Goal: Find specific page/section: Find specific page/section

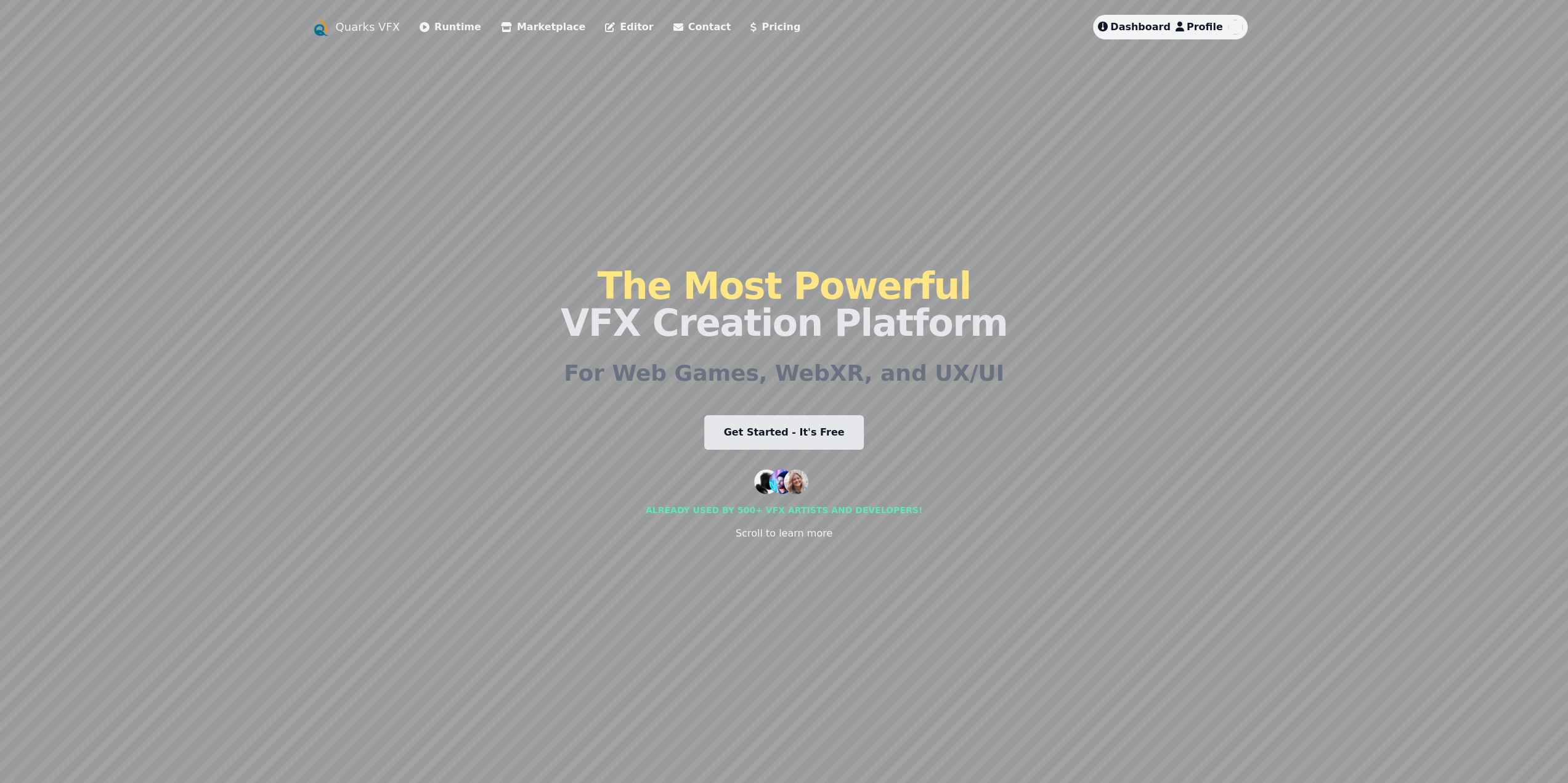
click at [1144, 30] on span "Dashboard" at bounding box center [1140, 27] width 60 height 12
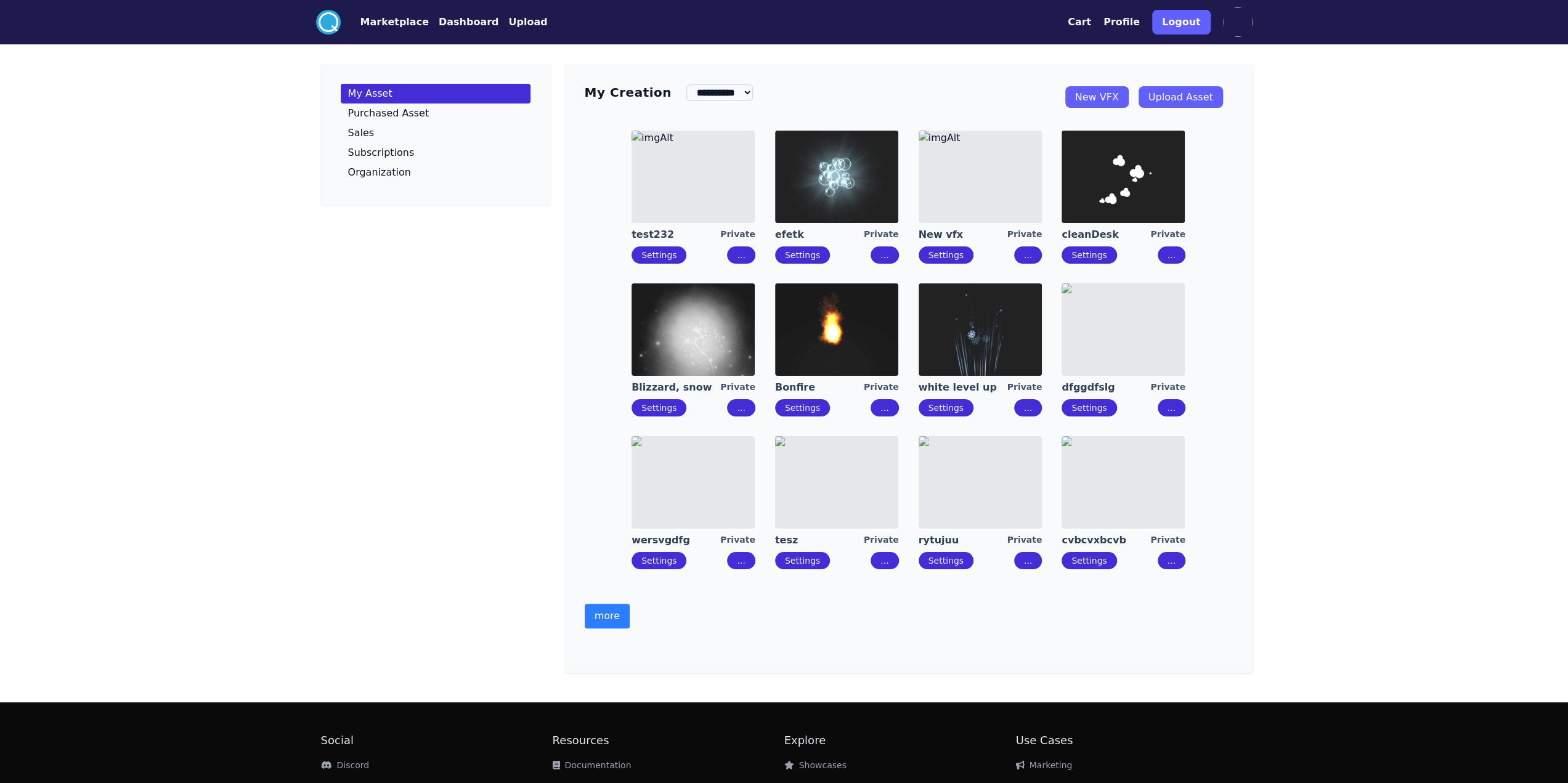
click at [615, 621] on button "more" at bounding box center [607, 616] width 45 height 25
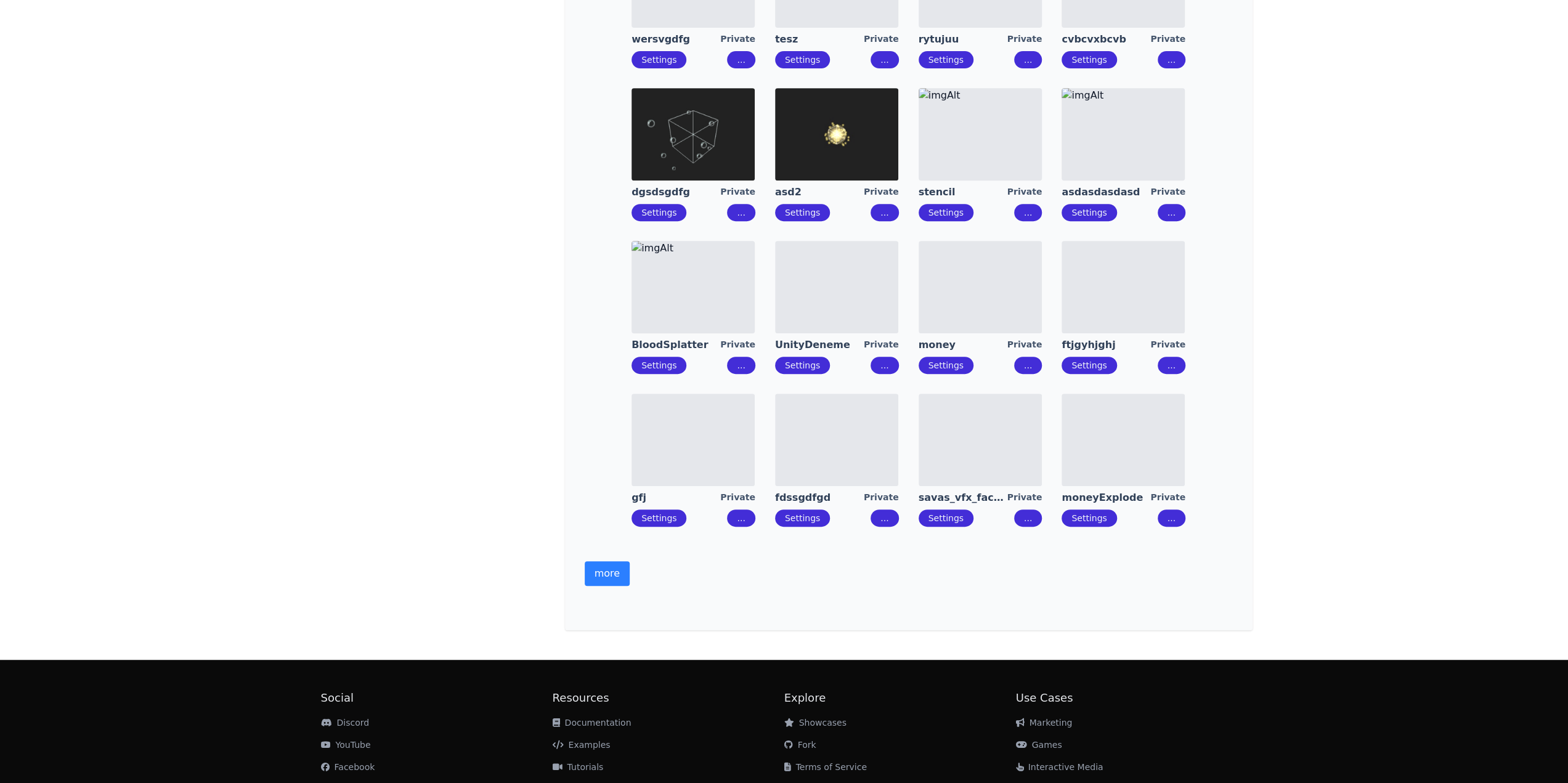
scroll to position [562, 0]
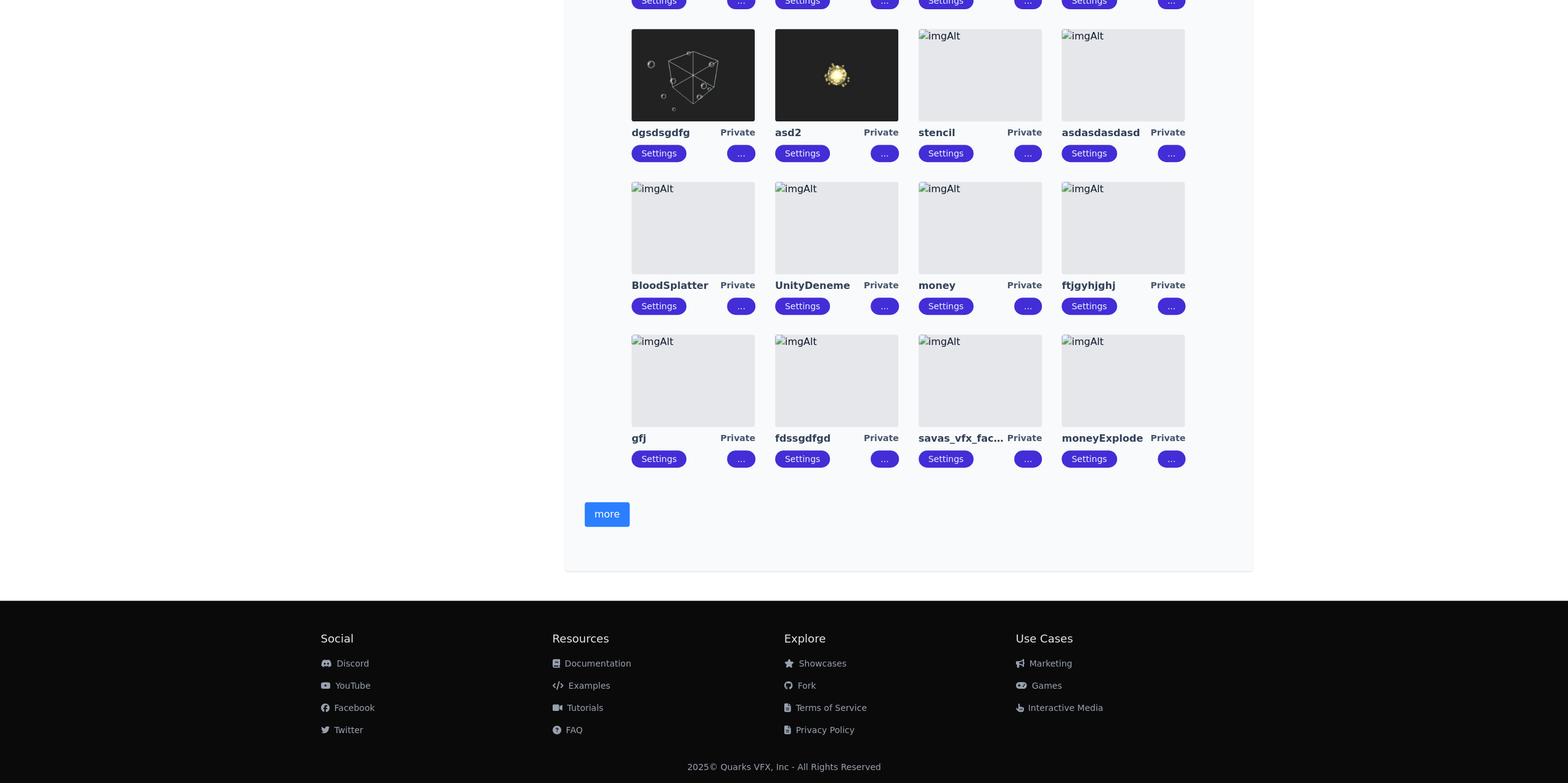
click at [616, 510] on button "more" at bounding box center [607, 514] width 45 height 25
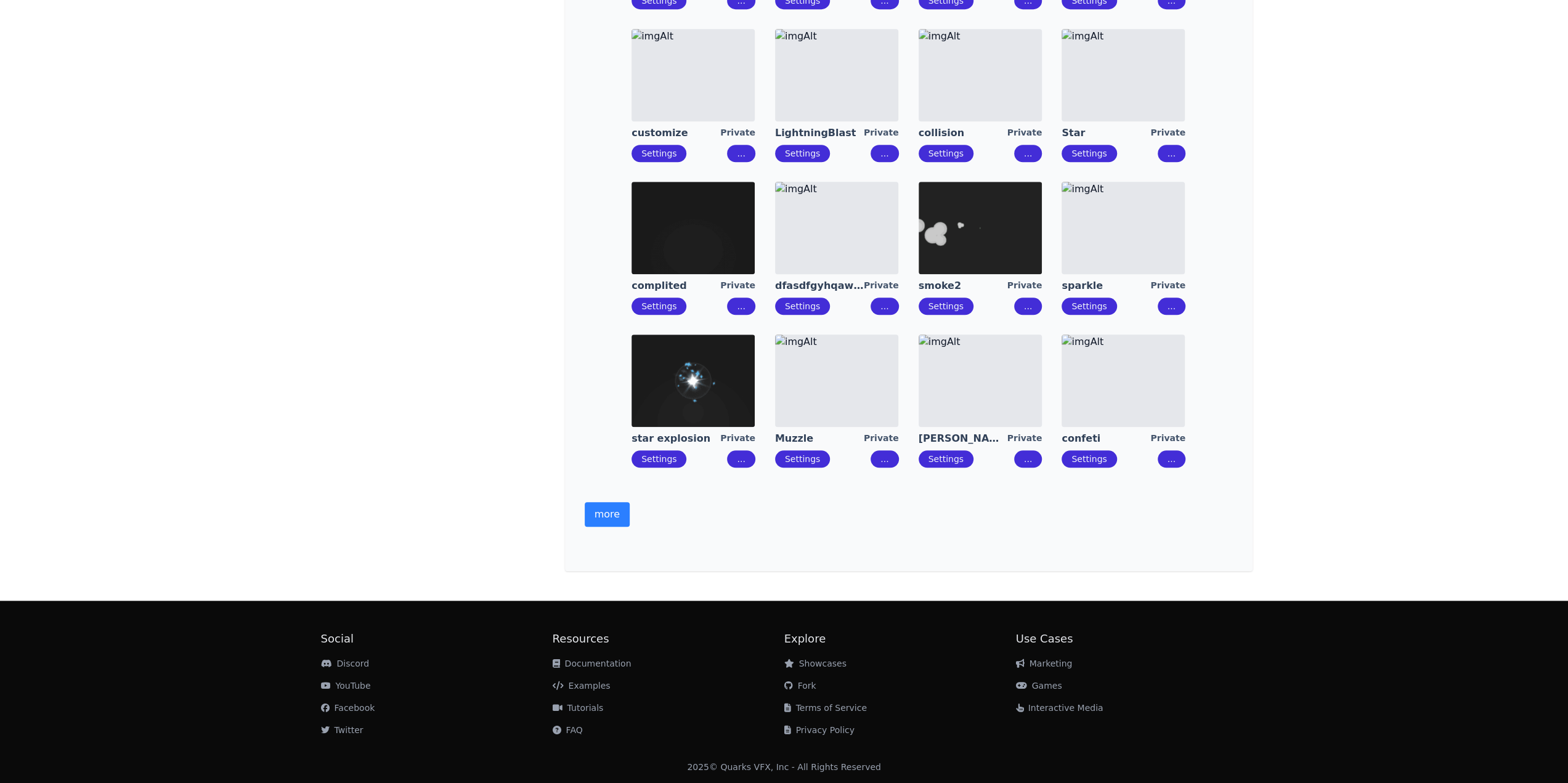
scroll to position [609, 0]
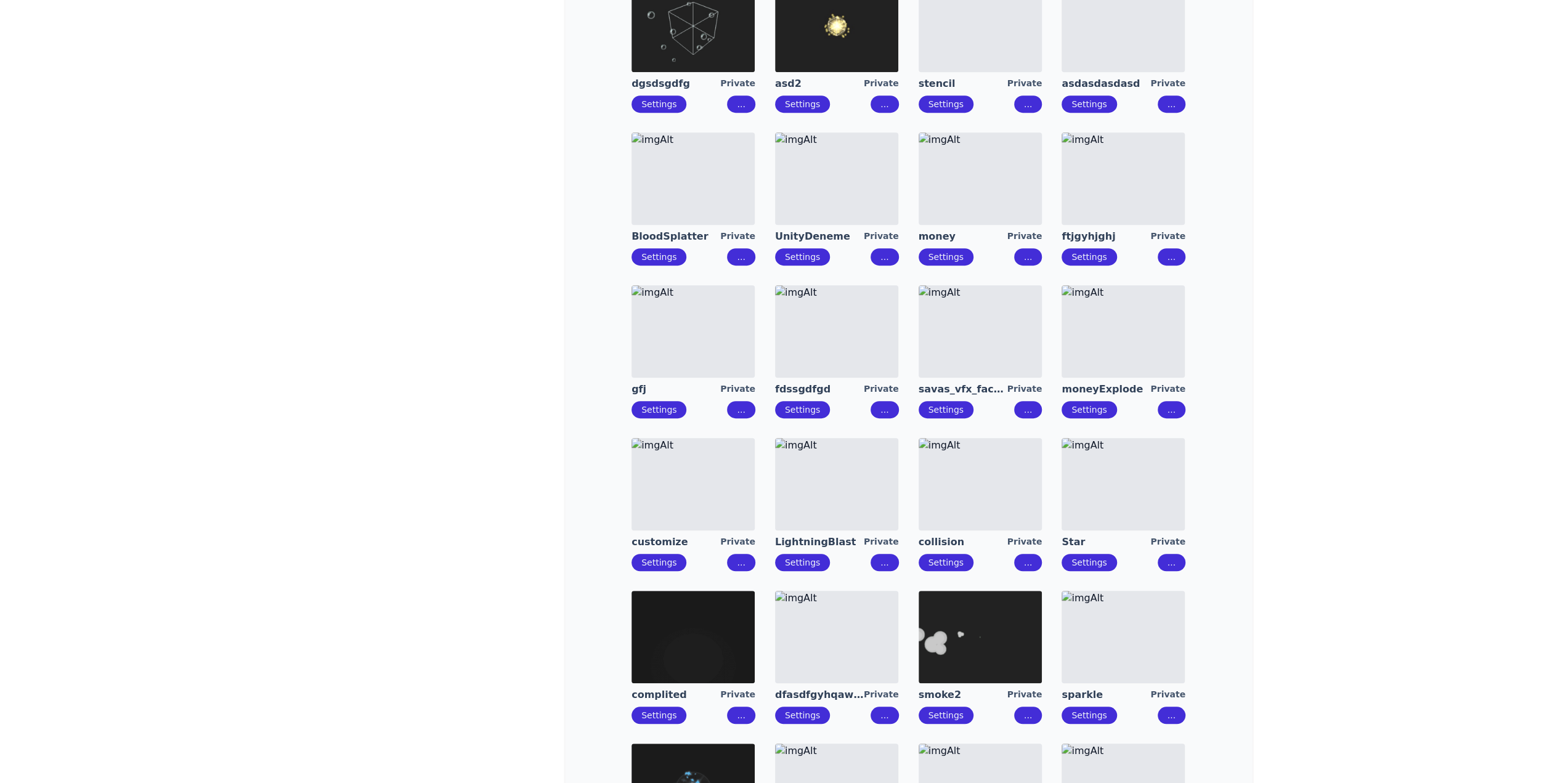
click at [1006, 334] on img at bounding box center [980, 331] width 123 height 92
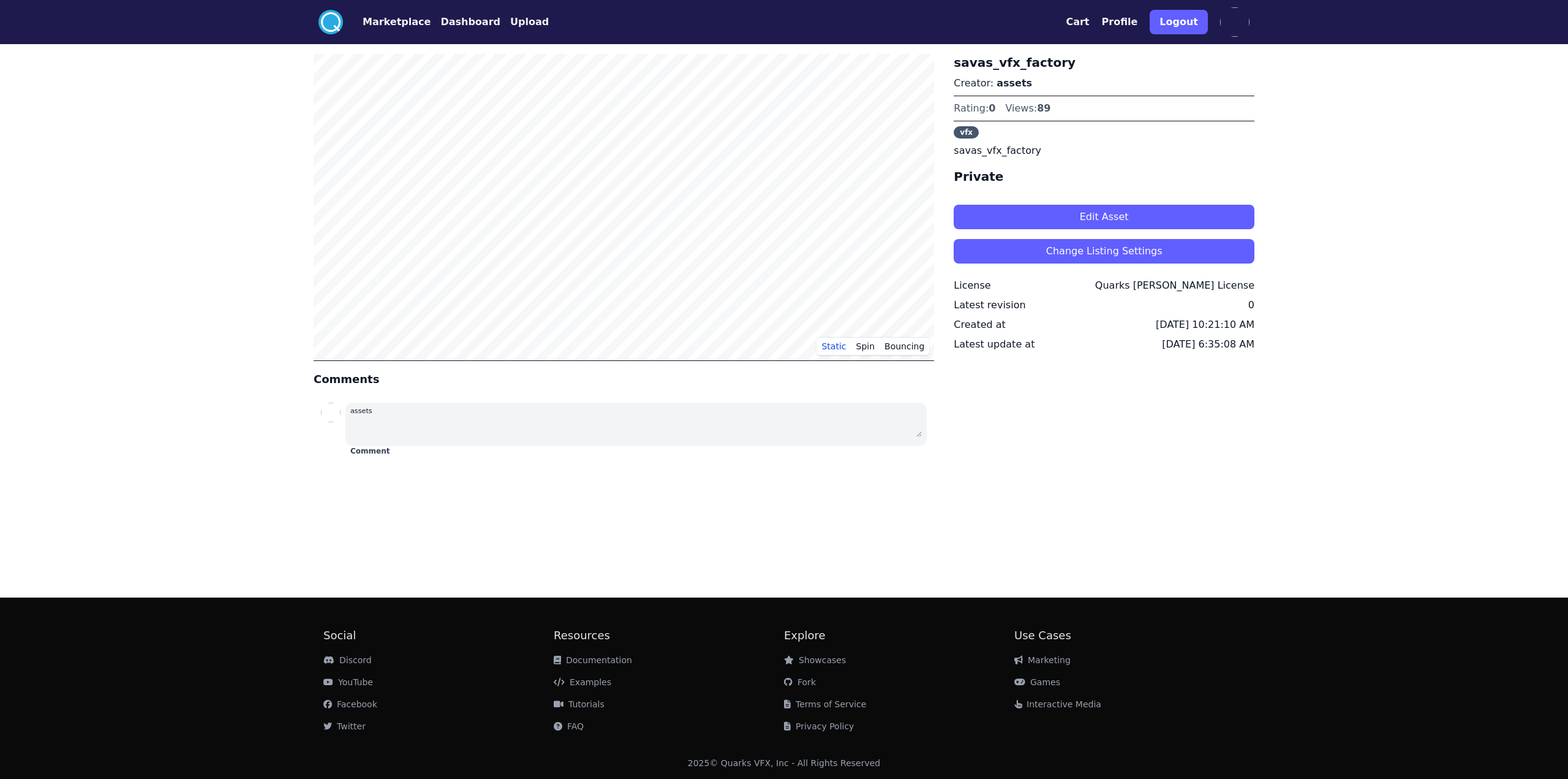
click at [1049, 215] on button "Edit Asset" at bounding box center [1104, 216] width 301 height 25
